Goal: Use online tool/utility: Utilize a website feature to perform a specific function

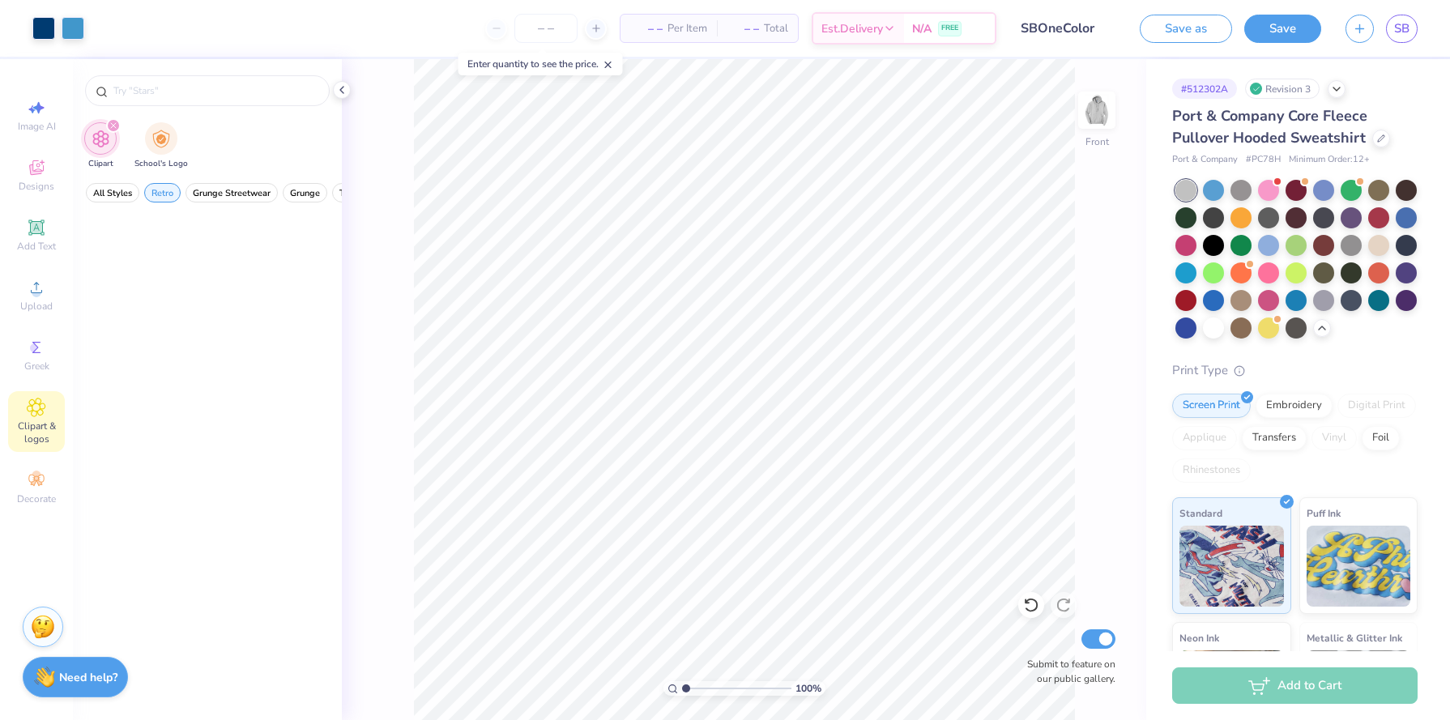
scroll to position [1687, 0]
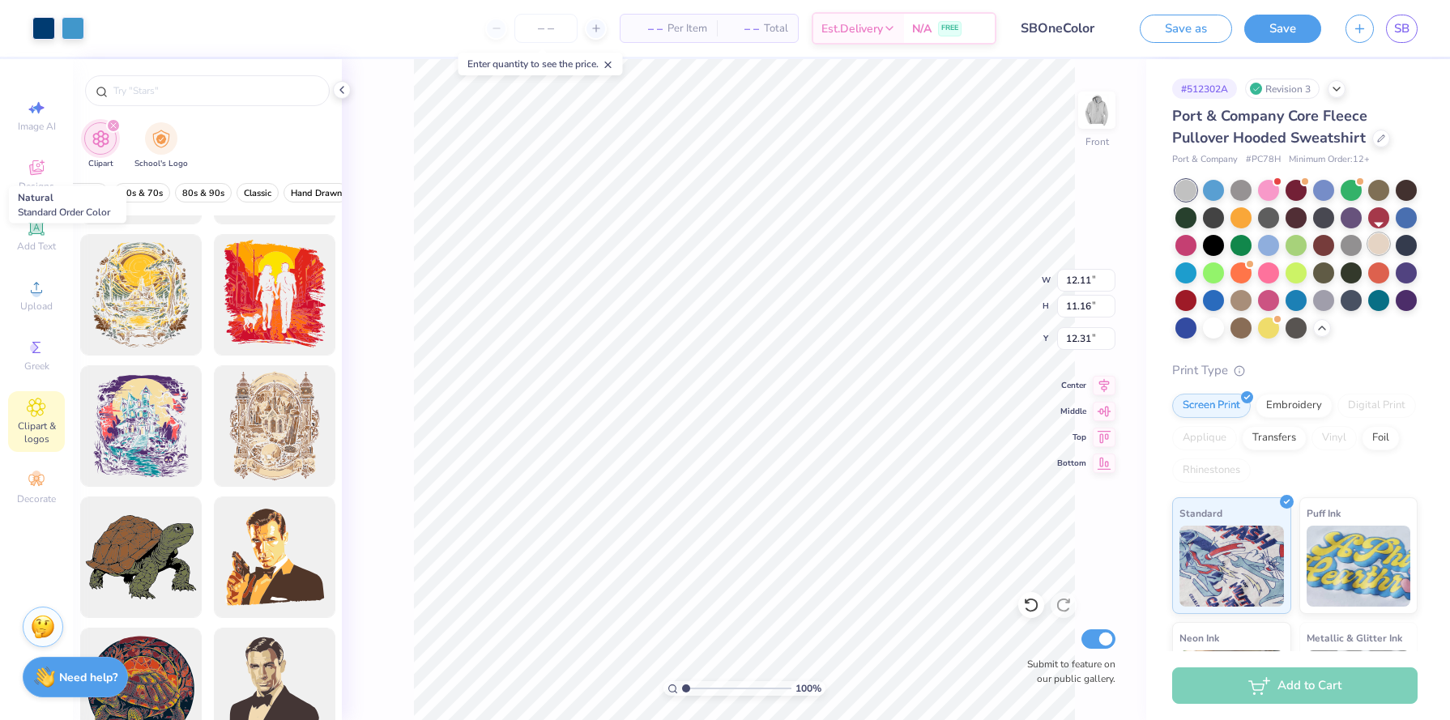
click at [1382, 242] on div at bounding box center [1378, 243] width 21 height 21
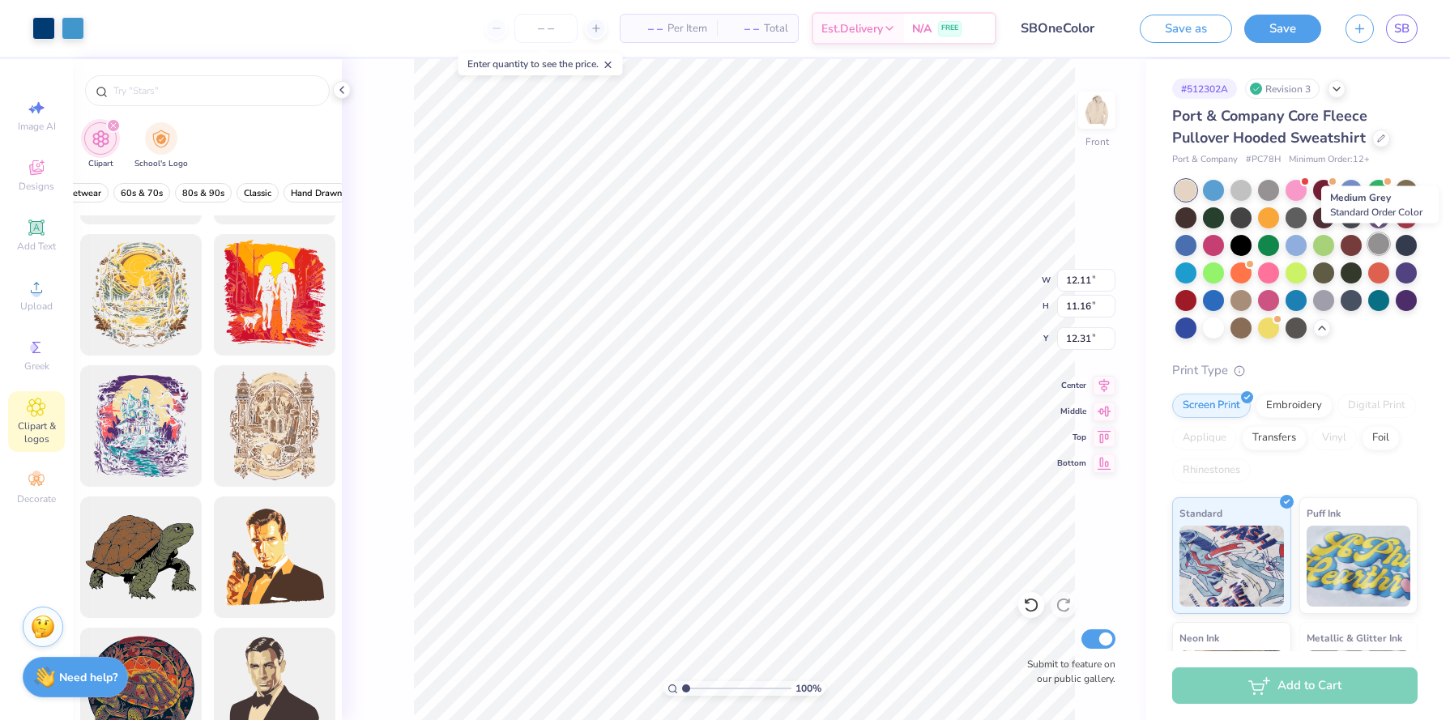
click at [1381, 248] on div at bounding box center [1378, 243] width 21 height 21
click at [1382, 250] on div at bounding box center [1378, 243] width 21 height 21
click at [1094, 114] on div "100 % Front Submit to feature on our public gallery." at bounding box center [744, 389] width 804 height 661
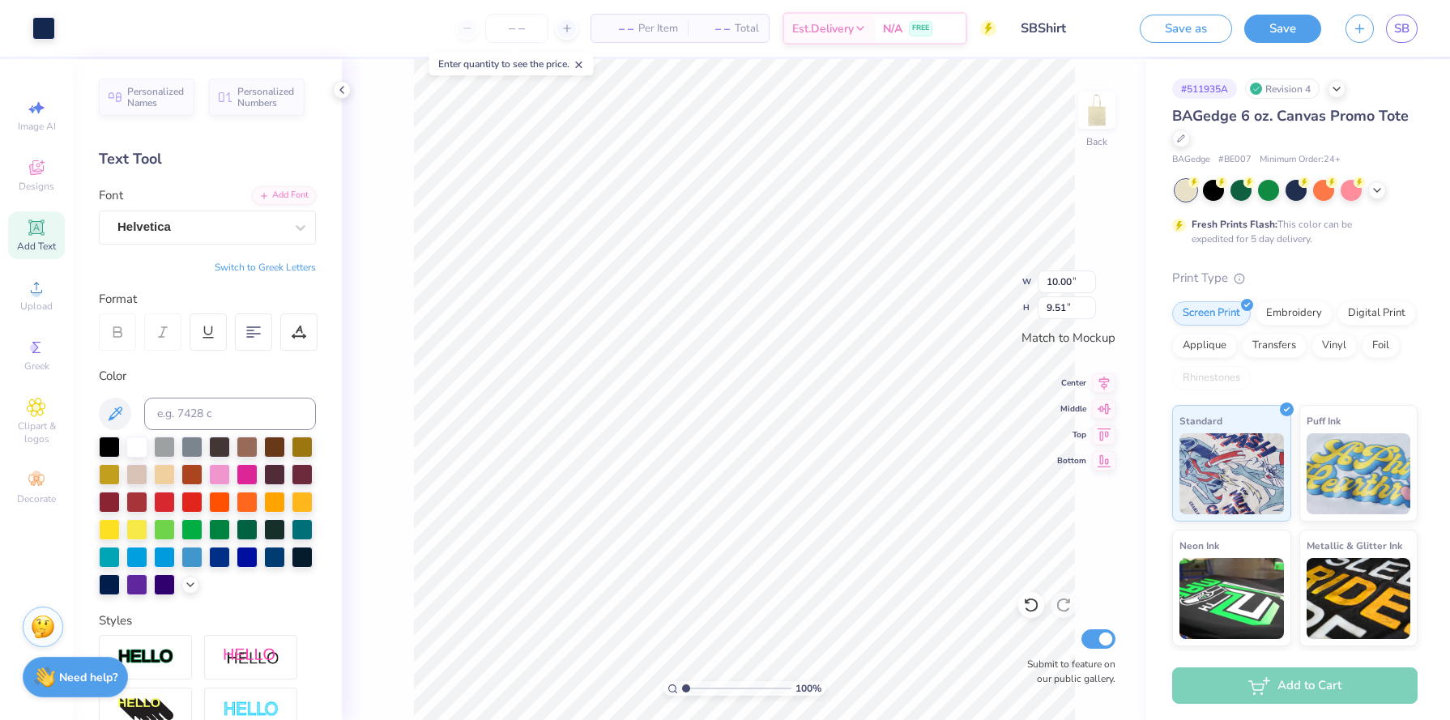
type input "10.00"
type input "9.51"
type input "10.00"
type input "9.51"
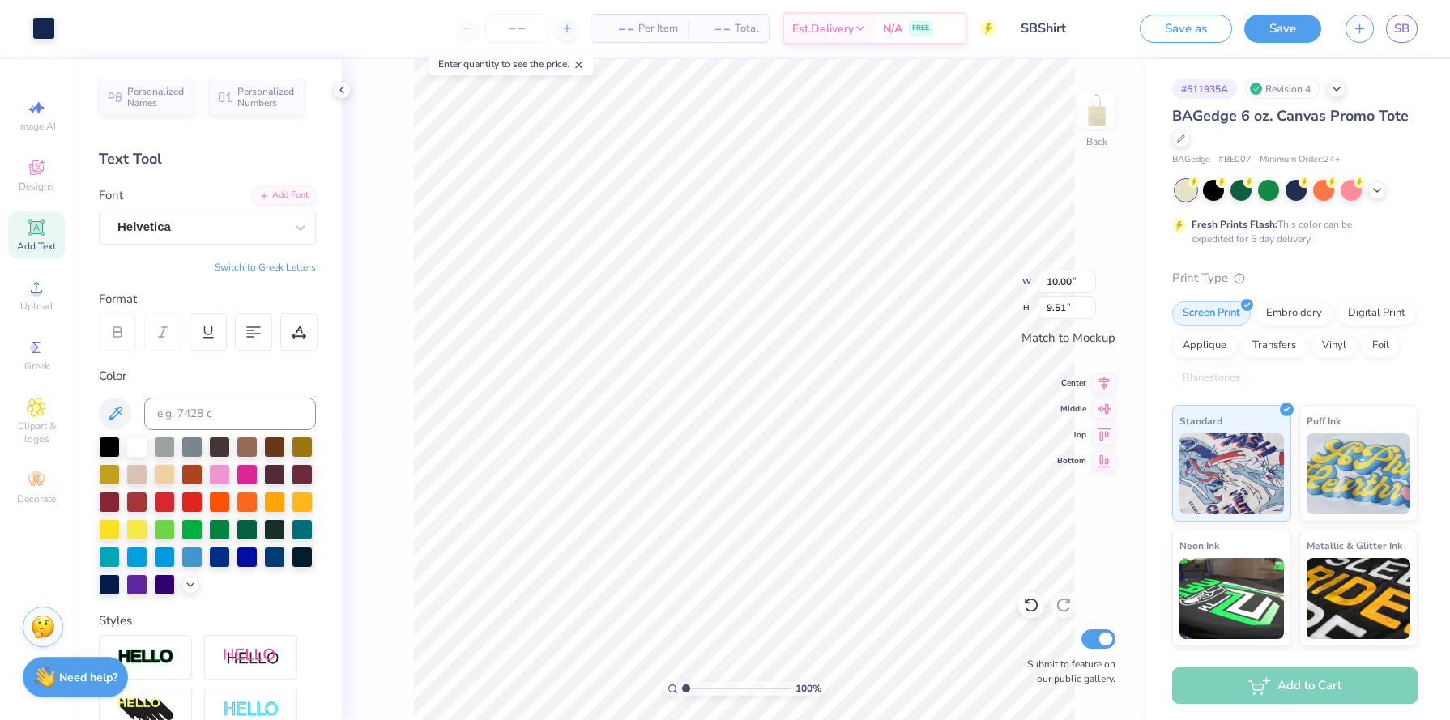
type input "3.65"
type input "0.47"
type textarea "OMEGA EPSILON"
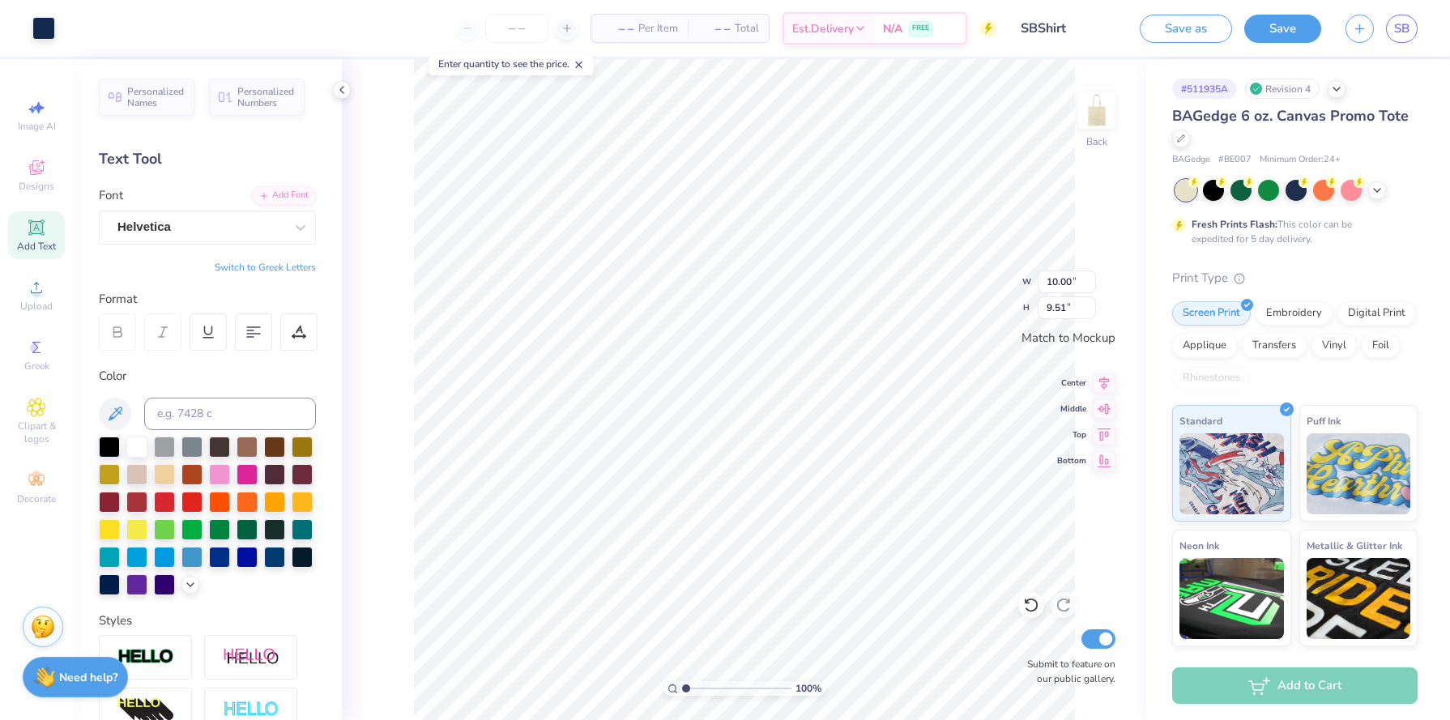
type input "2.09"
type input "0.44"
type input "5.10"
type input "0.47"
type input "3.95"
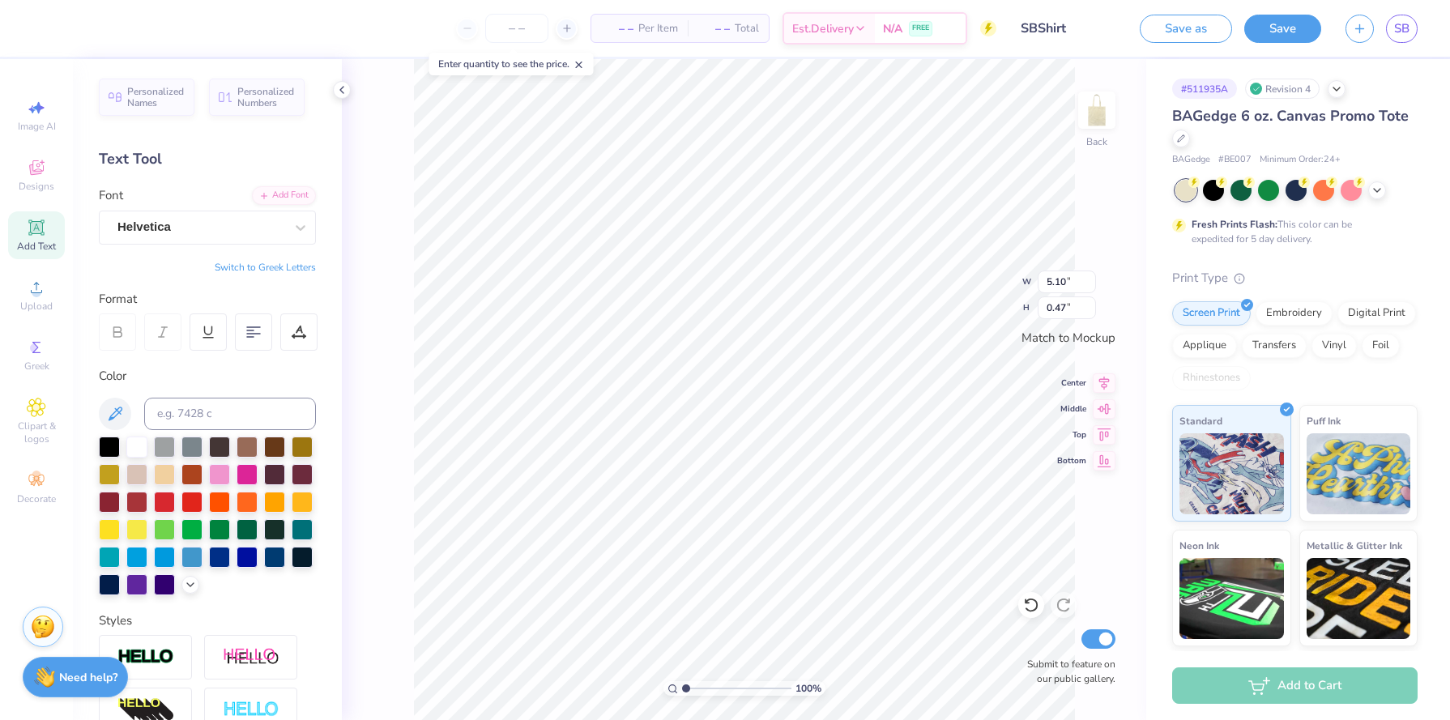
type input "0.36"
type input "2.09"
type input "0.44"
type textarea "ALPHA"
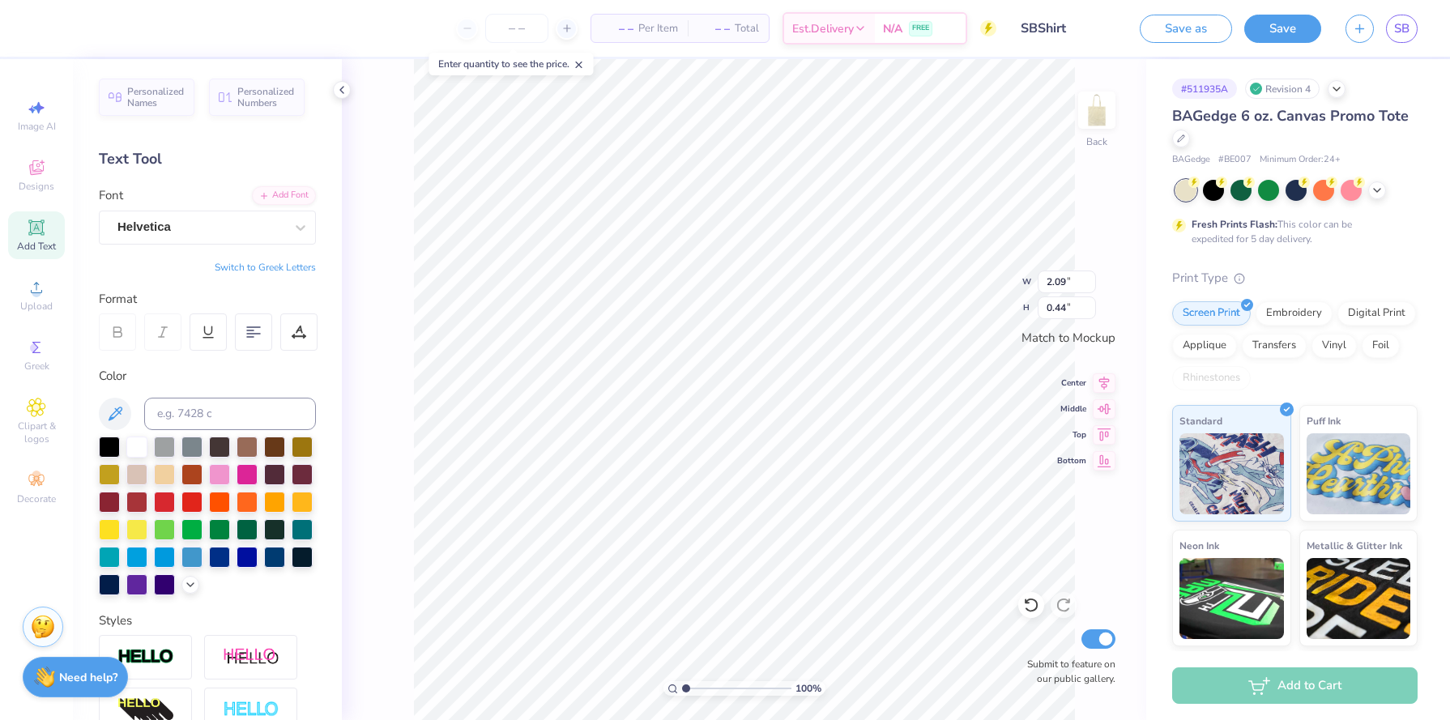
type input "10.00"
type input "9.51"
type input "2.09"
type input "0.44"
type input "1.76"
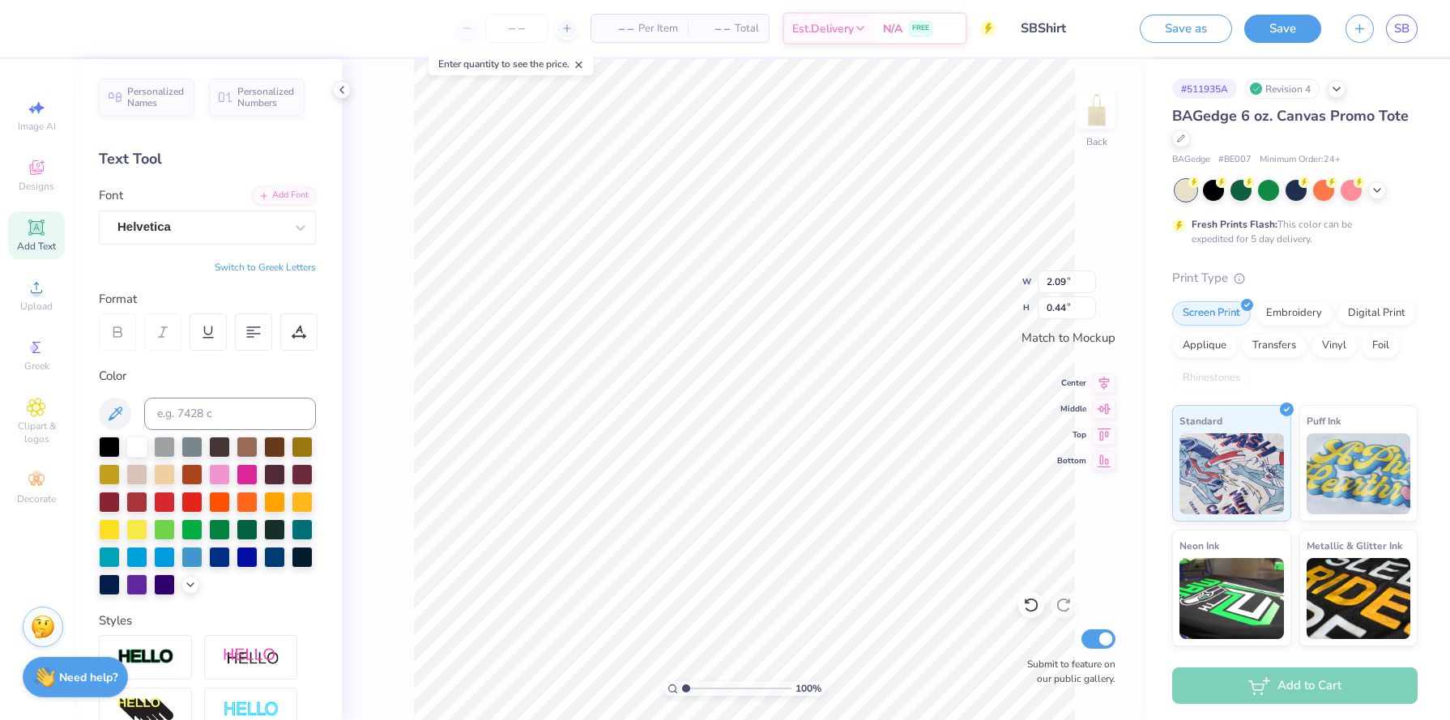
type input "0.37"
type input "3.95"
type input "0.92"
type input "1.76"
type input "0.37"
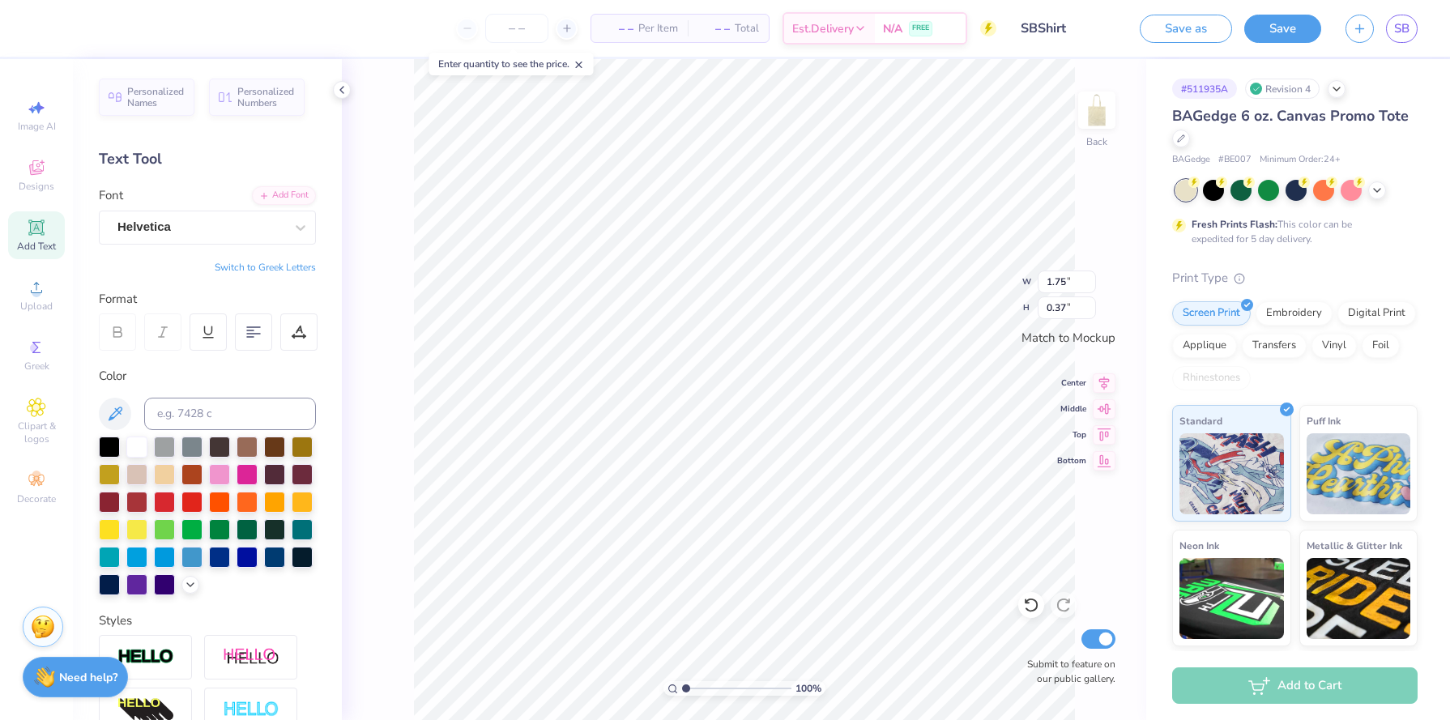
type input "10.00"
type input "9.51"
type input "1.75"
type input "0.37"
type input "3.95"
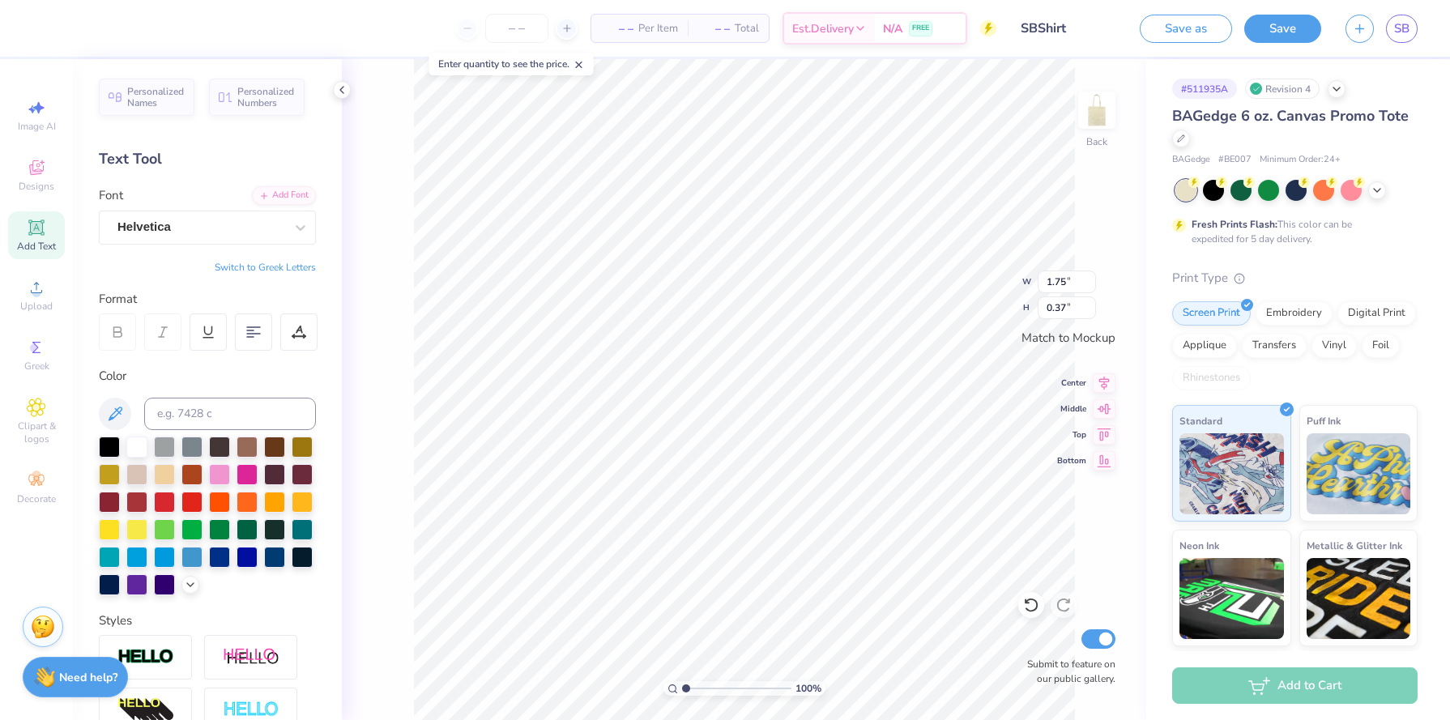
type input "0.91"
type input "10.00"
type input "9.51"
type input "1.75"
type input "0.37"
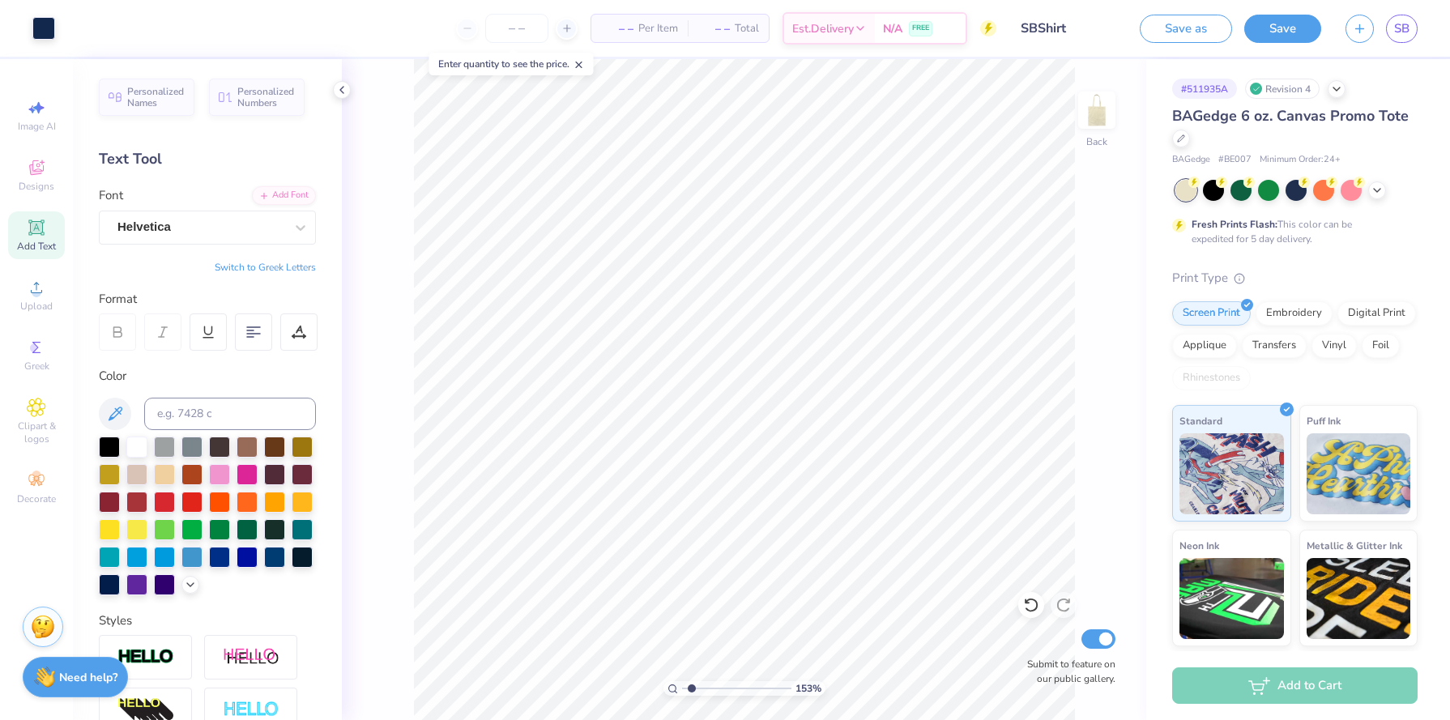
click at [691, 680] on div "153 %" at bounding box center [744, 389] width 661 height 661
click at [1028, 607] on icon at bounding box center [1031, 605] width 16 height 16
click at [1058, 599] on icon at bounding box center [1063, 605] width 16 height 16
type input "2.32"
drag, startPoint x: 691, startPoint y: 692, endPoint x: 700, endPoint y: 681, distance: 13.8
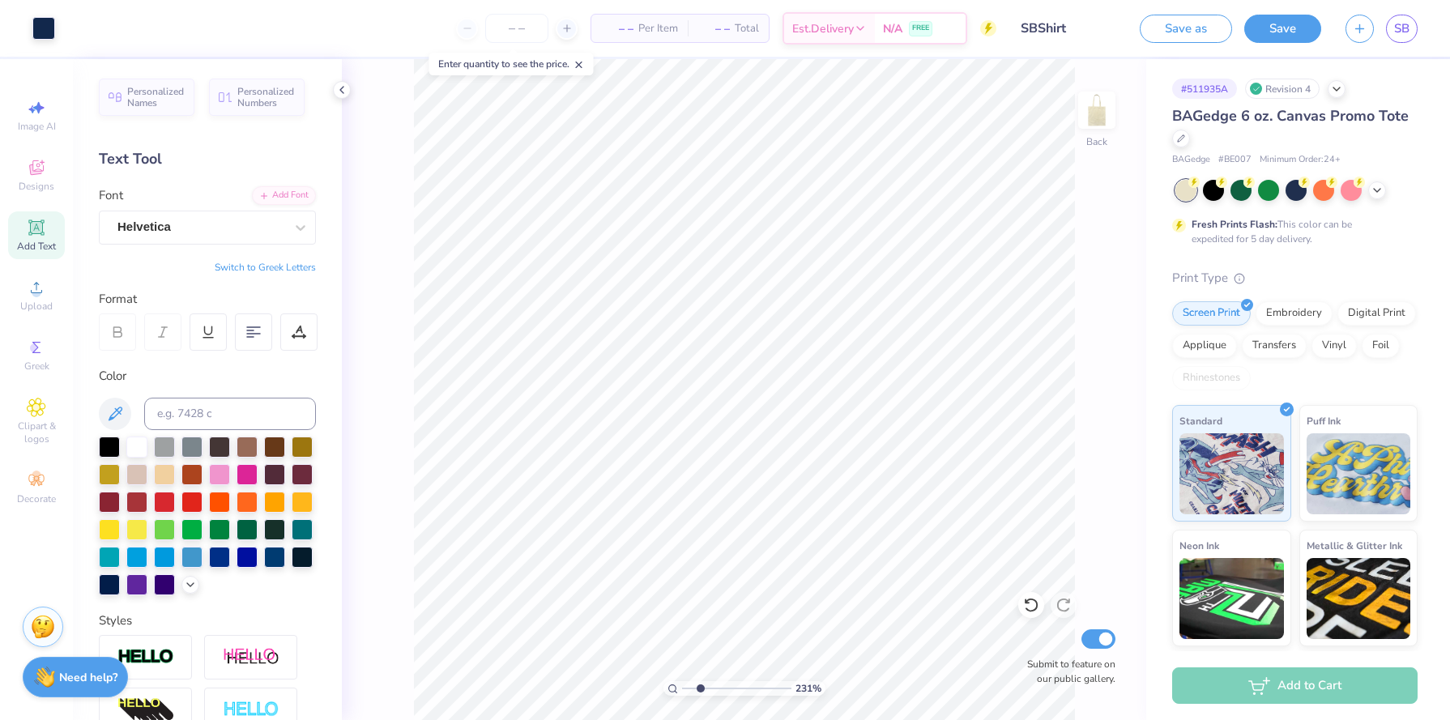
click at [700, 681] on input "range" at bounding box center [736, 688] width 109 height 15
type input "1.71"
type input "0.36"
type input "10.00"
type input "9.51"
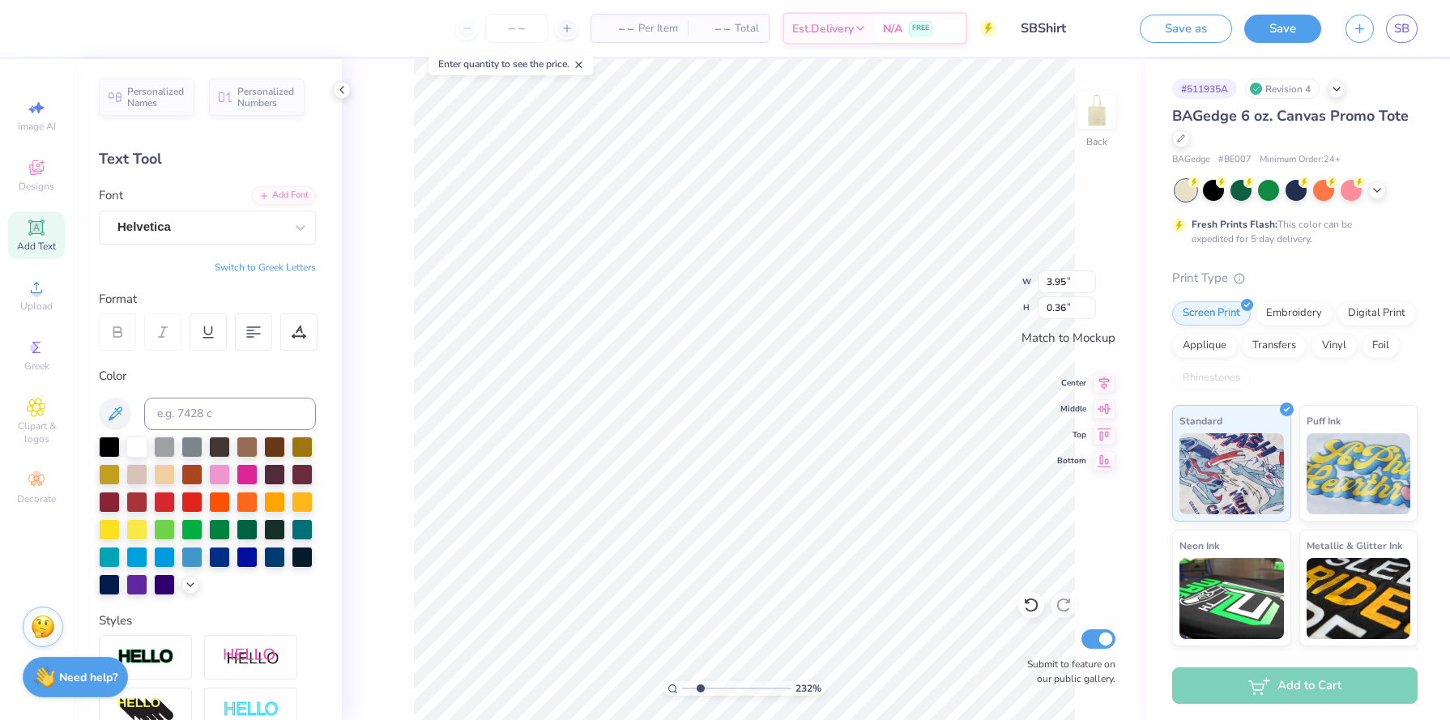
type input "1.71"
type input "1"
click at [661, 682] on div "100 %" at bounding box center [744, 389] width 661 height 661
